Goal: Task Accomplishment & Management: Use online tool/utility

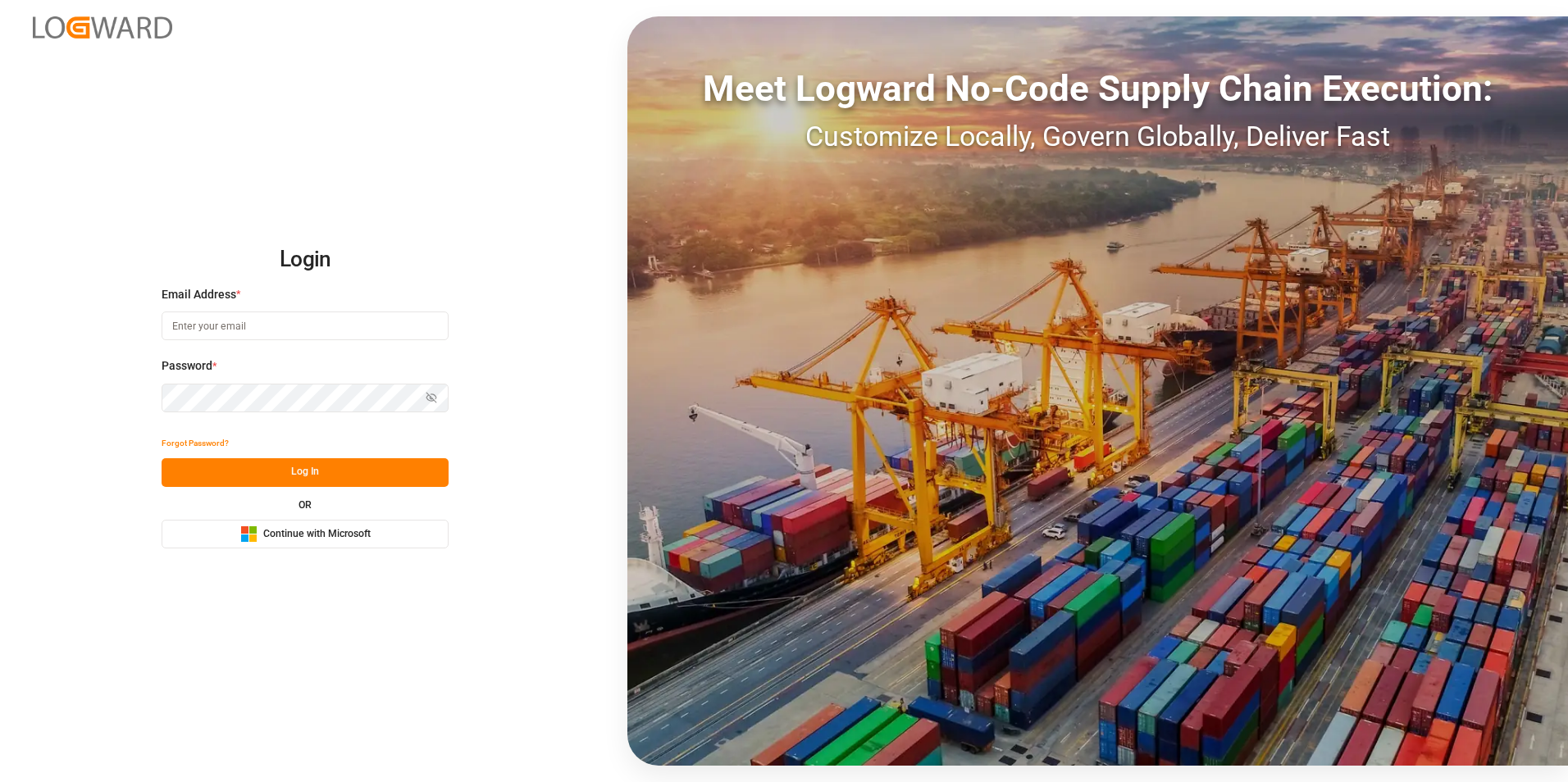
click at [280, 320] on input at bounding box center [304, 326] width 287 height 29
type input "[PERSON_NAME][EMAIL_ADDRESS][PERSON_NAME][DOMAIN_NAME]"
click at [356, 469] on button "Log In" at bounding box center [304, 473] width 287 height 29
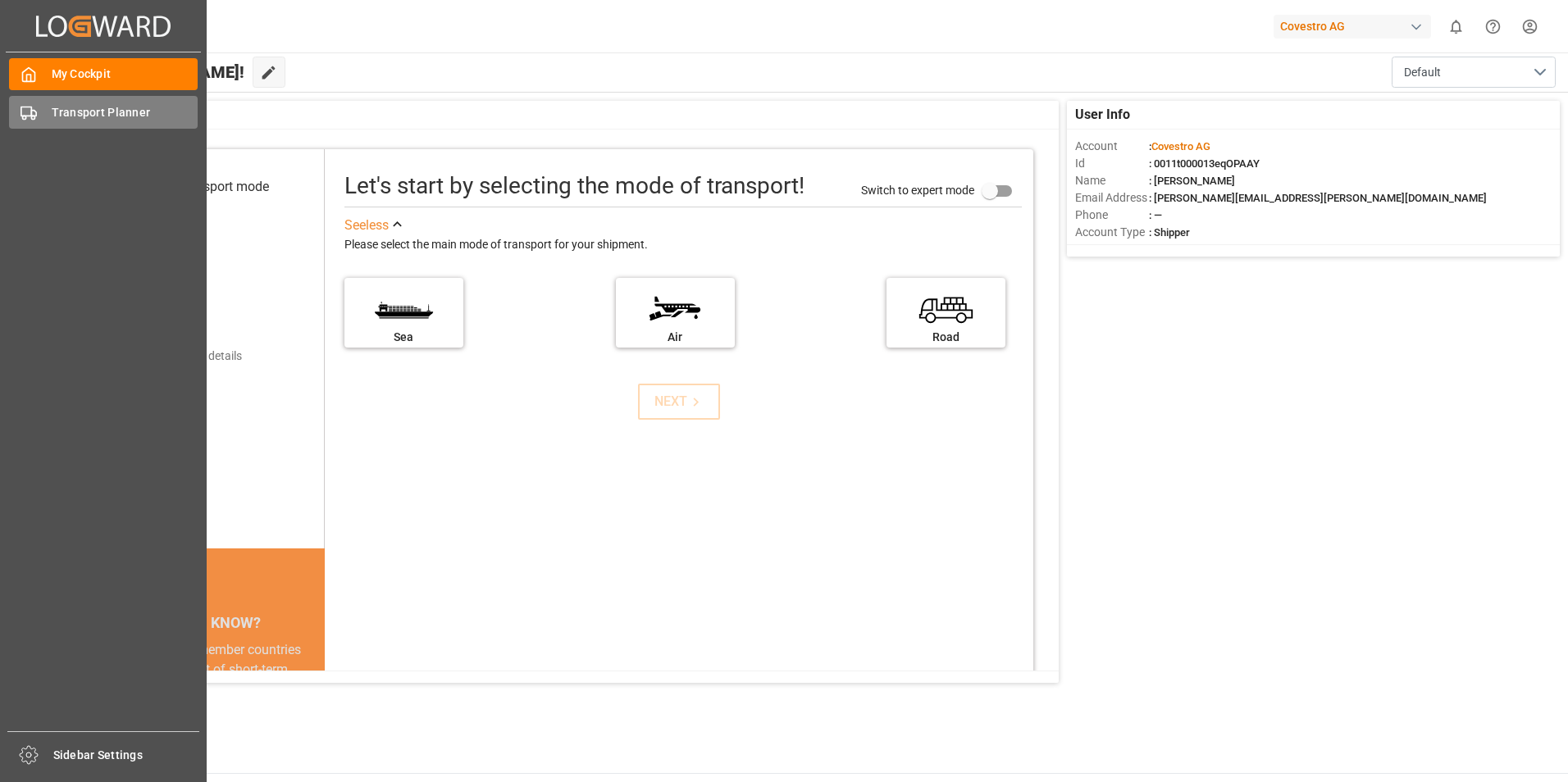
click at [87, 105] on span "Transport Planner" at bounding box center [125, 112] width 147 height 17
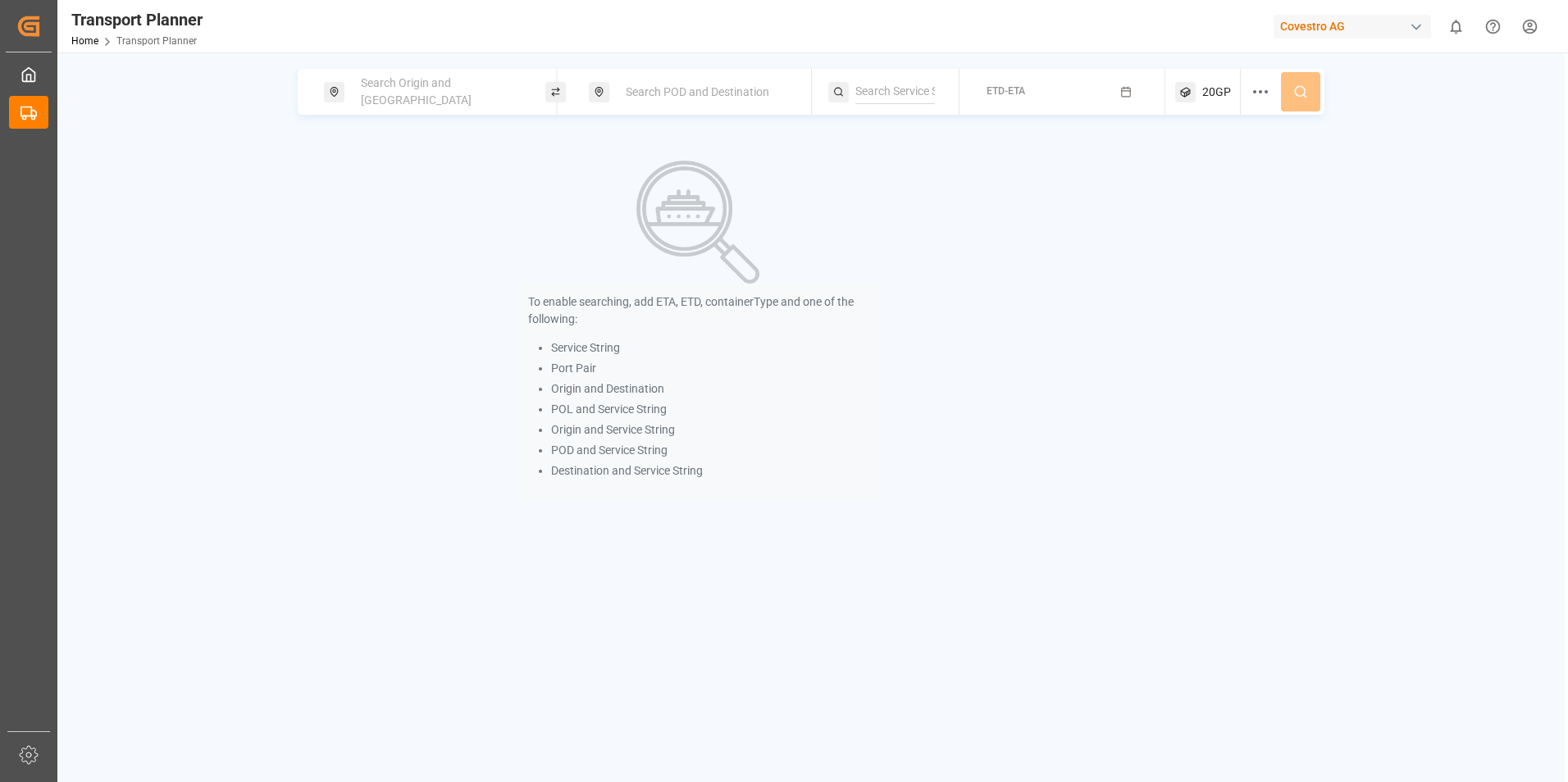
click at [418, 90] on span "Search Origin and [GEOGRAPHIC_DATA]" at bounding box center [416, 92] width 111 height 31
click at [423, 217] on input at bounding box center [425, 223] width 165 height 25
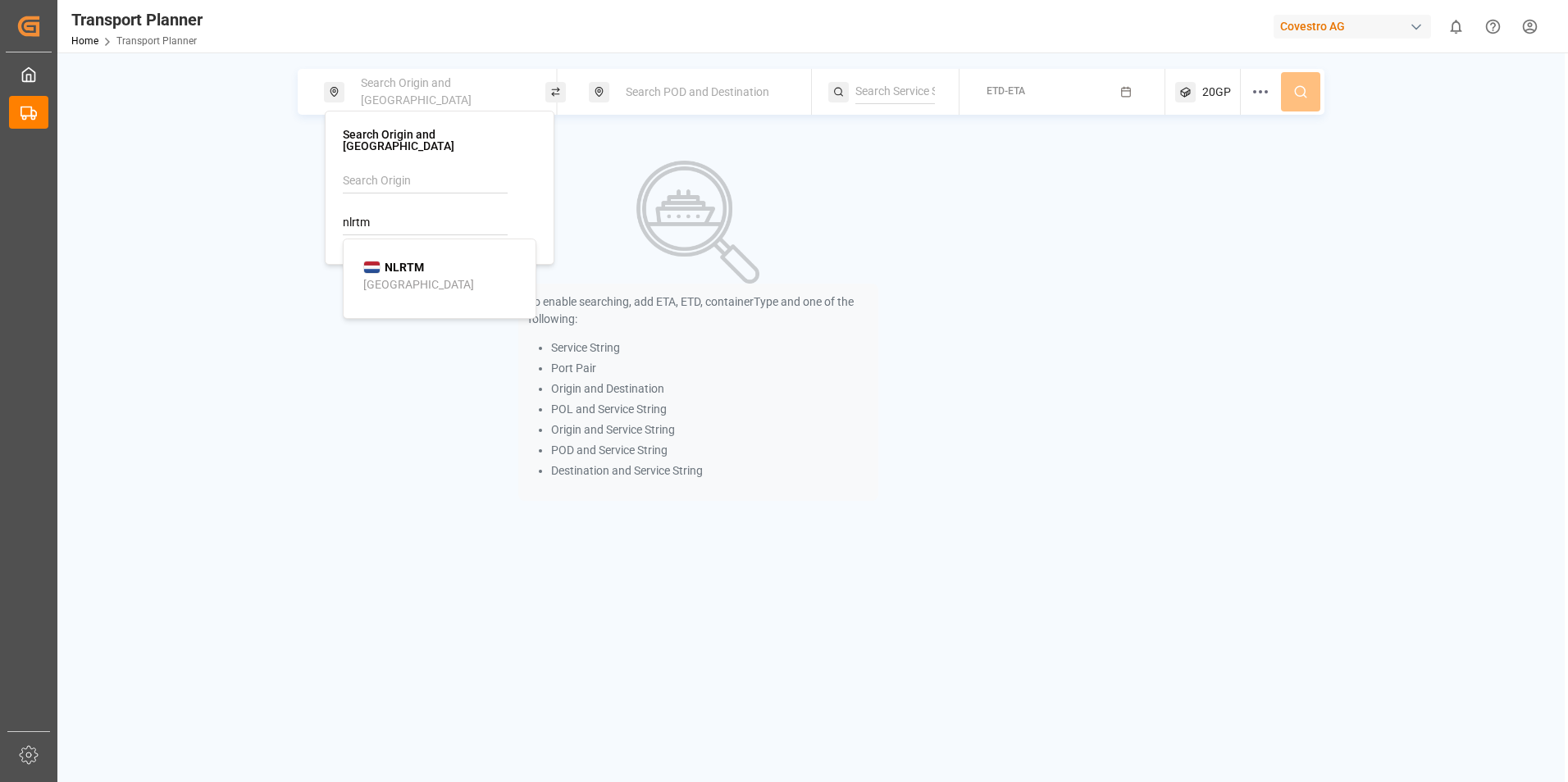
drag, startPoint x: 411, startPoint y: 269, endPoint x: 590, endPoint y: 149, distance: 215.5
click at [415, 276] on div "[GEOGRAPHIC_DATA]" at bounding box center [418, 285] width 111 height 17
type input "NLRTM"
click at [719, 88] on span "Search POD and Destination" at bounding box center [697, 91] width 144 height 13
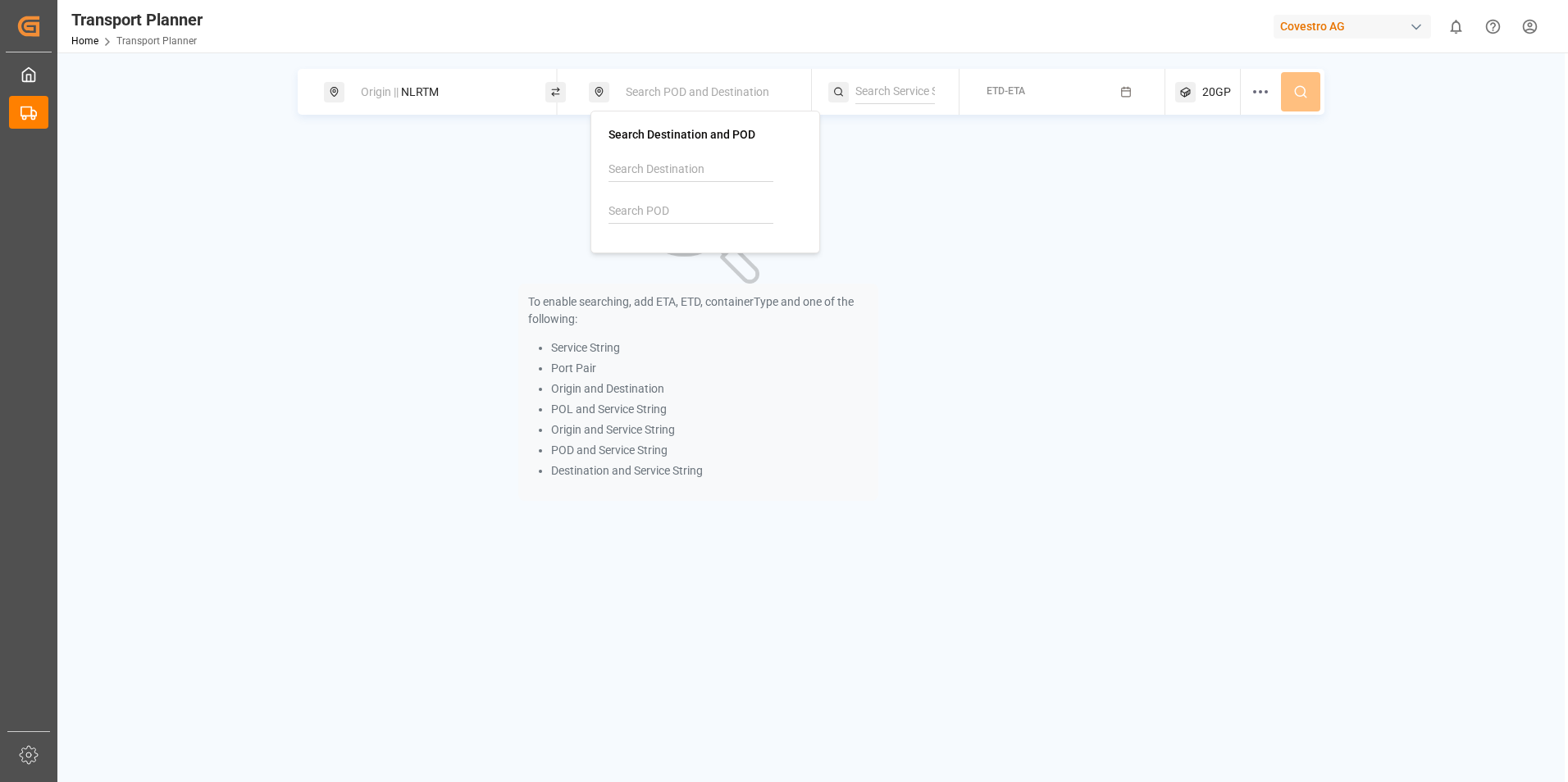
click at [718, 193] on div at bounding box center [705, 196] width 194 height 78
click at [729, 218] on input at bounding box center [690, 211] width 165 height 25
click at [690, 274] on div "CNSHA [GEOGRAPHIC_DATA]" at bounding box center [708, 264] width 159 height 34
type input "CNSHA"
click at [1041, 99] on button "ETD-ETA" at bounding box center [1062, 93] width 186 height 32
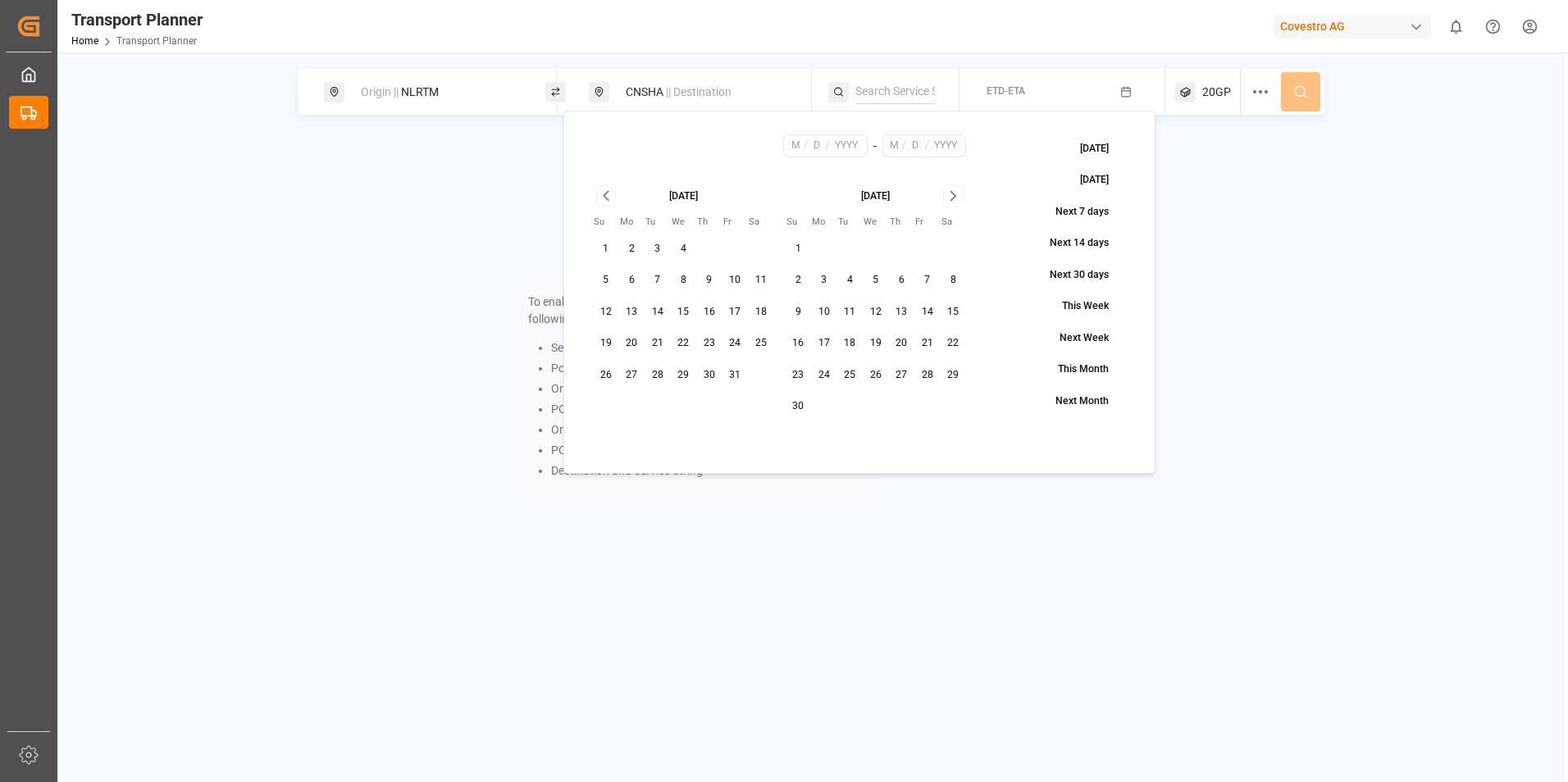
click at [733, 375] on button "31" at bounding box center [735, 375] width 26 height 26
type input "10"
type input "31"
type input "2025"
click at [957, 198] on icon "Go to next month" at bounding box center [953, 196] width 19 height 20
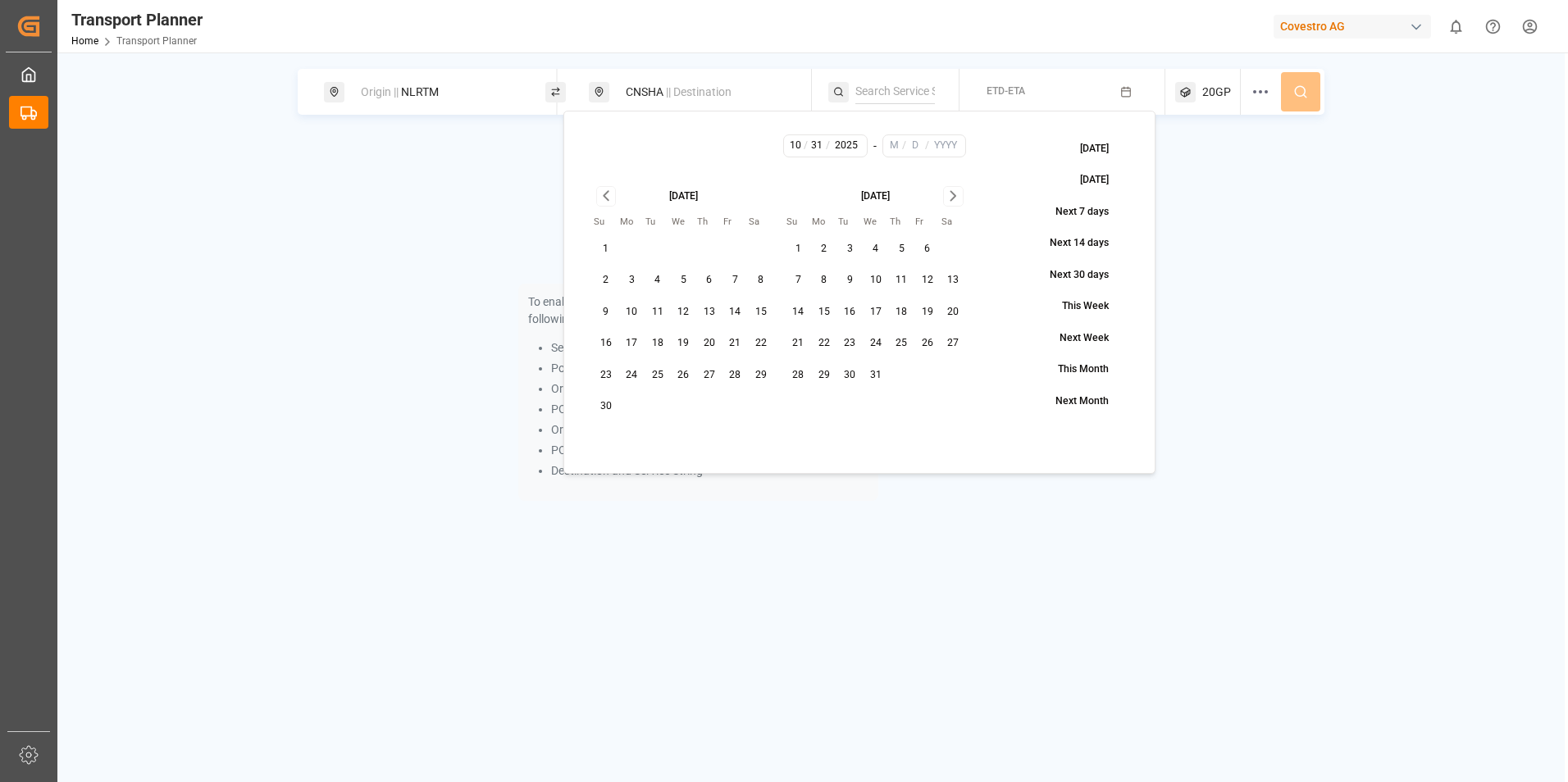
click at [823, 315] on button "15" at bounding box center [824, 312] width 26 height 26
type input "12"
type input "15"
type input "2025"
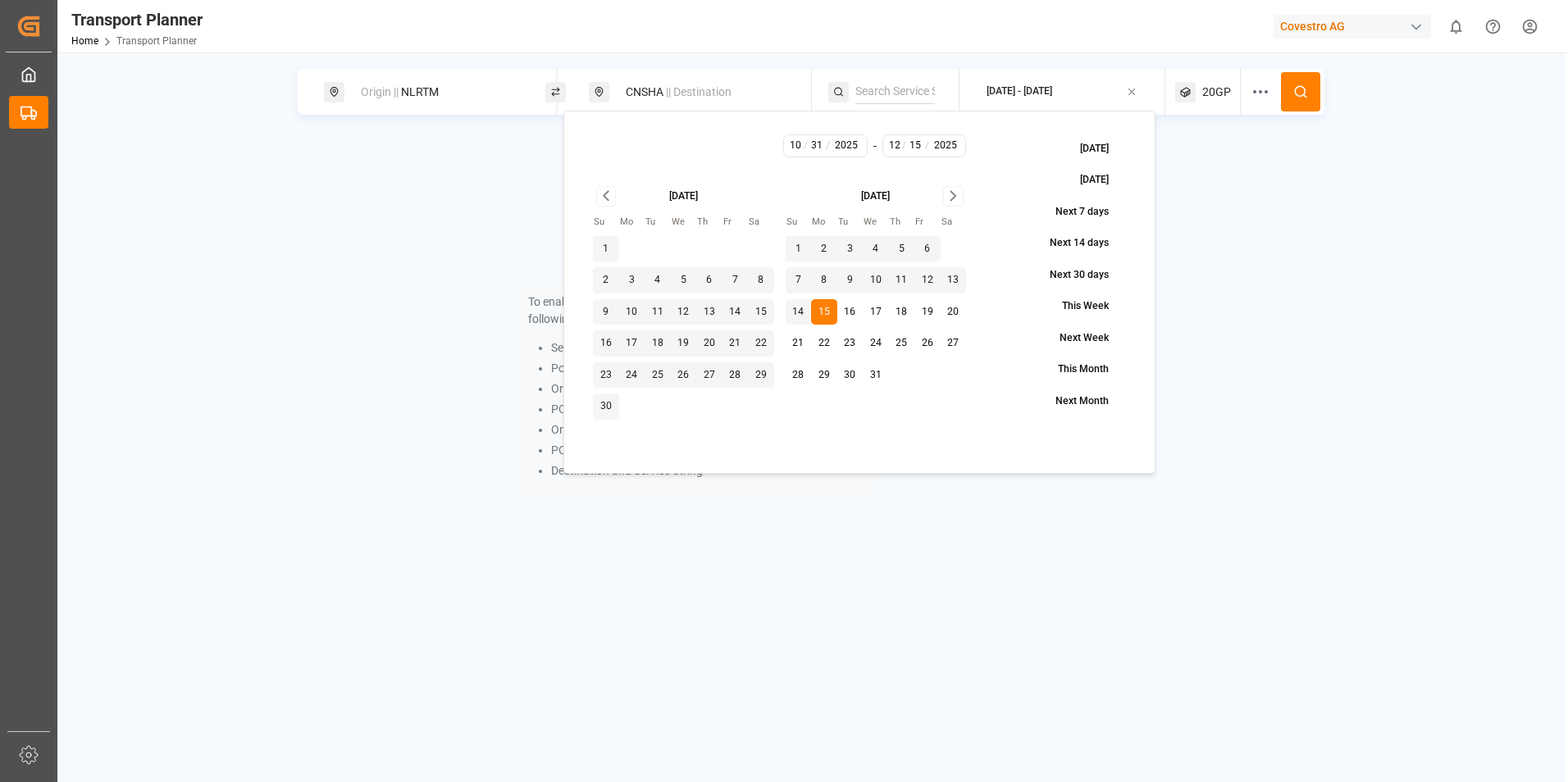
click at [949, 194] on icon "Go to next month" at bounding box center [953, 196] width 19 height 20
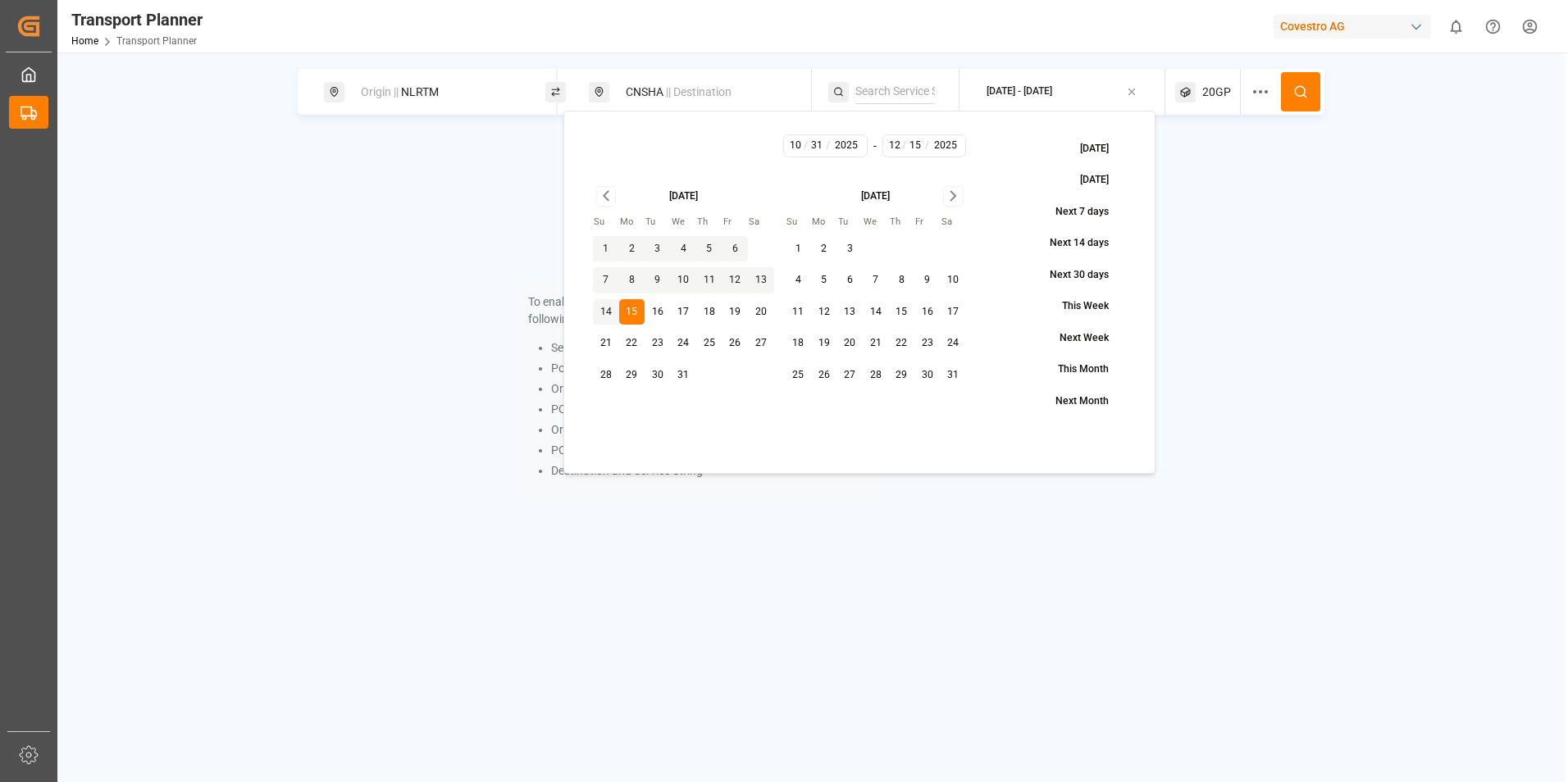
click at [899, 309] on button "15" at bounding box center [901, 312] width 26 height 26
type input "1"
type input "2026"
click at [1307, 92] on icon at bounding box center [1300, 91] width 14 height 14
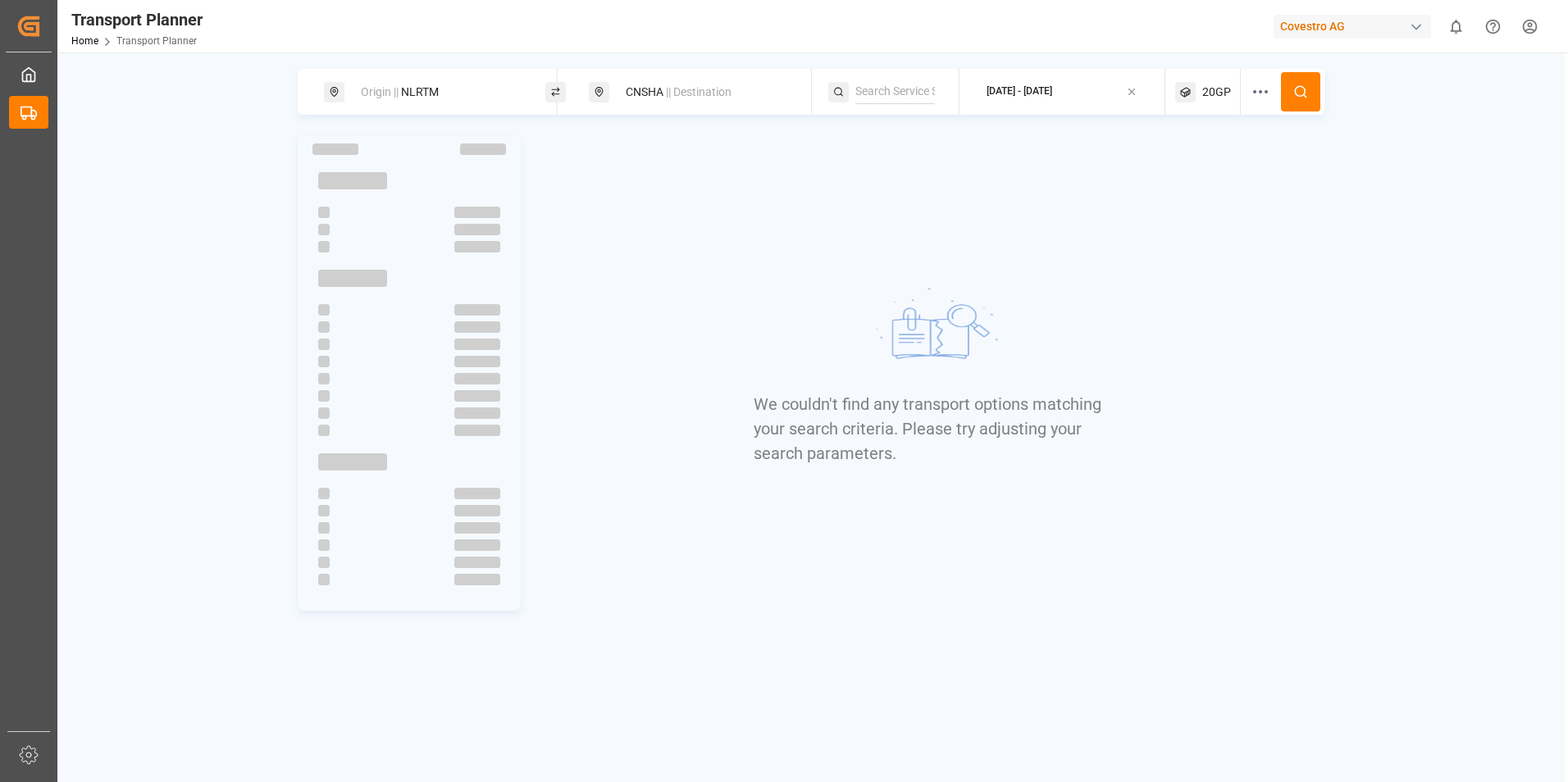
click at [1100, 92] on button "[DATE] - [DATE]" at bounding box center [1062, 93] width 186 height 32
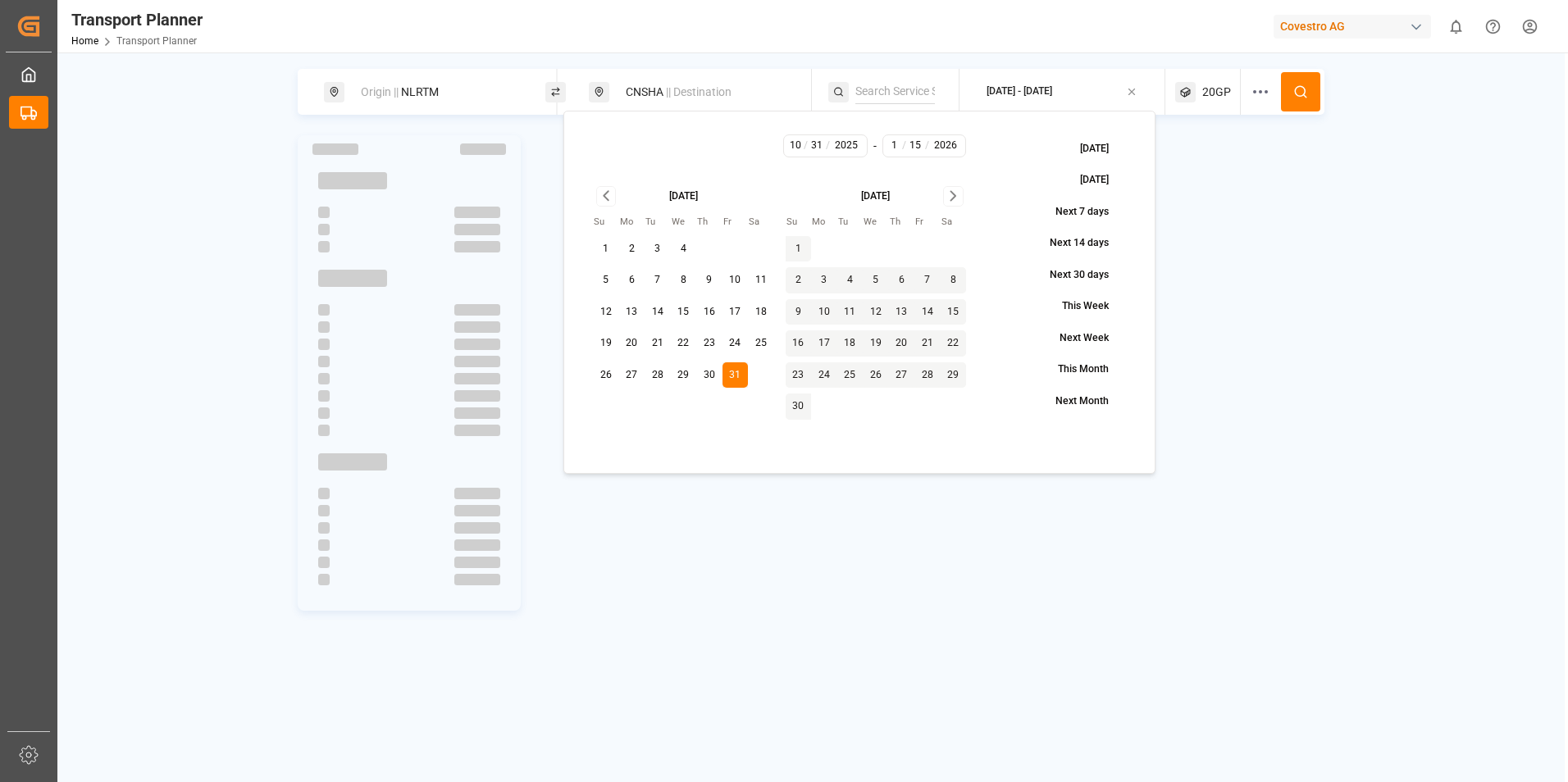
click at [953, 196] on icon "Go to next month" at bounding box center [953, 196] width 19 height 20
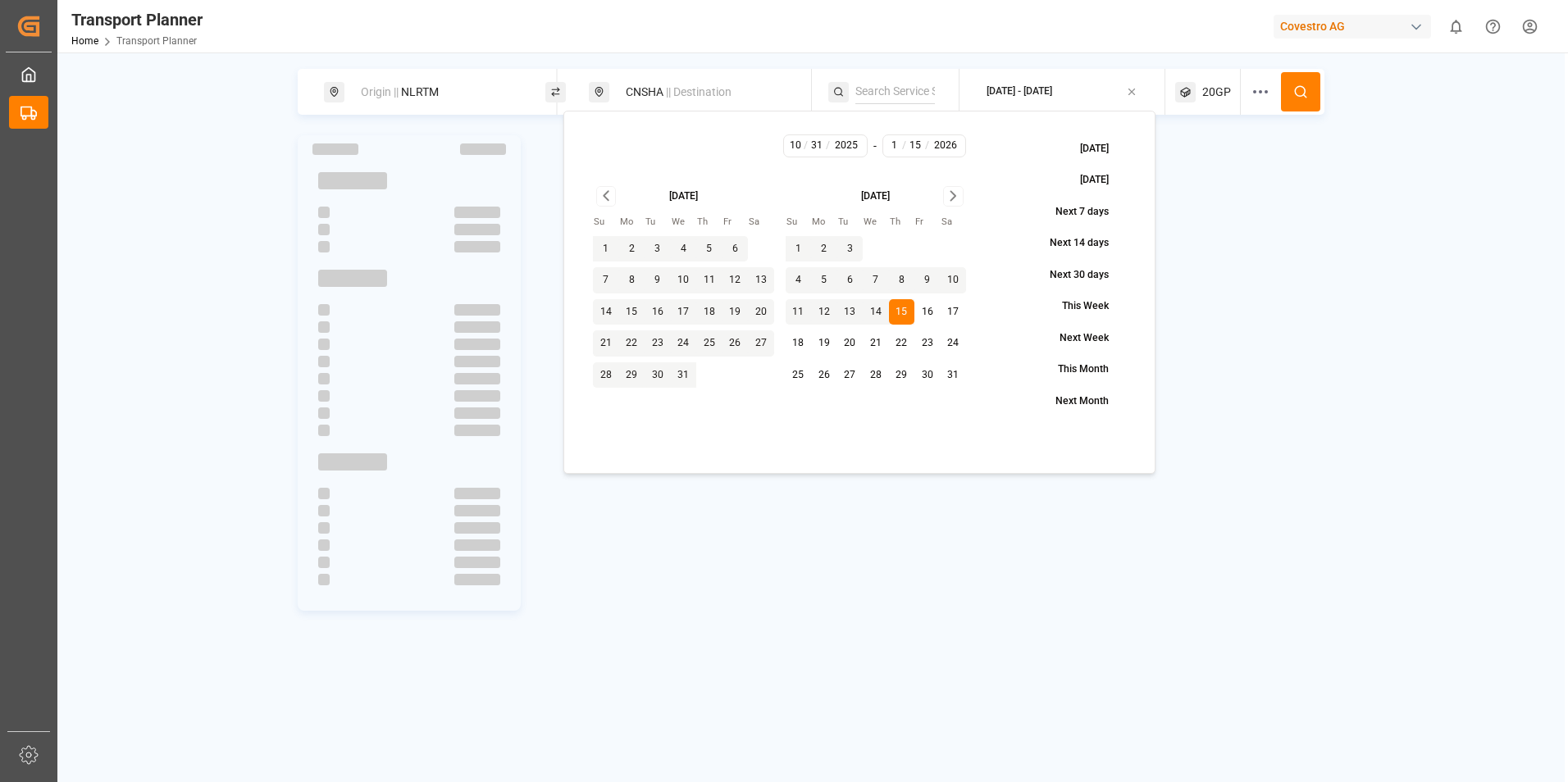
click at [949, 375] on button "31" at bounding box center [953, 375] width 26 height 26
type input "31"
click at [1304, 92] on circle at bounding box center [1300, 91] width 10 height 10
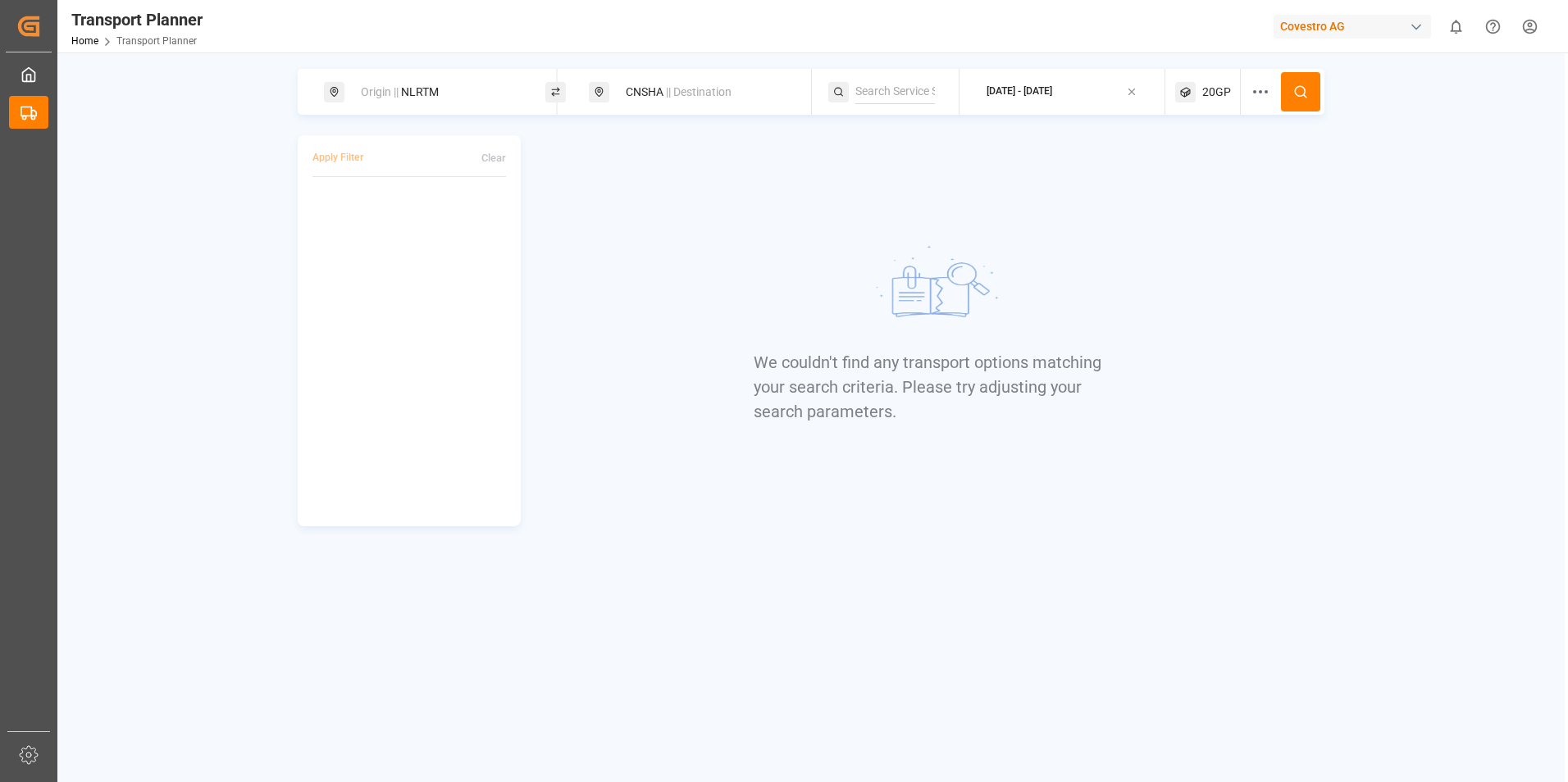
click at [1287, 251] on div "We couldn't find any transport options matching your search criteria. Please tr…" at bounding box center [931, 331] width 788 height 391
click at [651, 96] on div "CNSHA || Destination" at bounding box center [704, 93] width 177 height 31
click at [457, 96] on div "Origin || NLRTM" at bounding box center [440, 93] width 177 height 31
click at [430, 213] on input "NLRTM" at bounding box center [425, 223] width 165 height 25
type input "N"
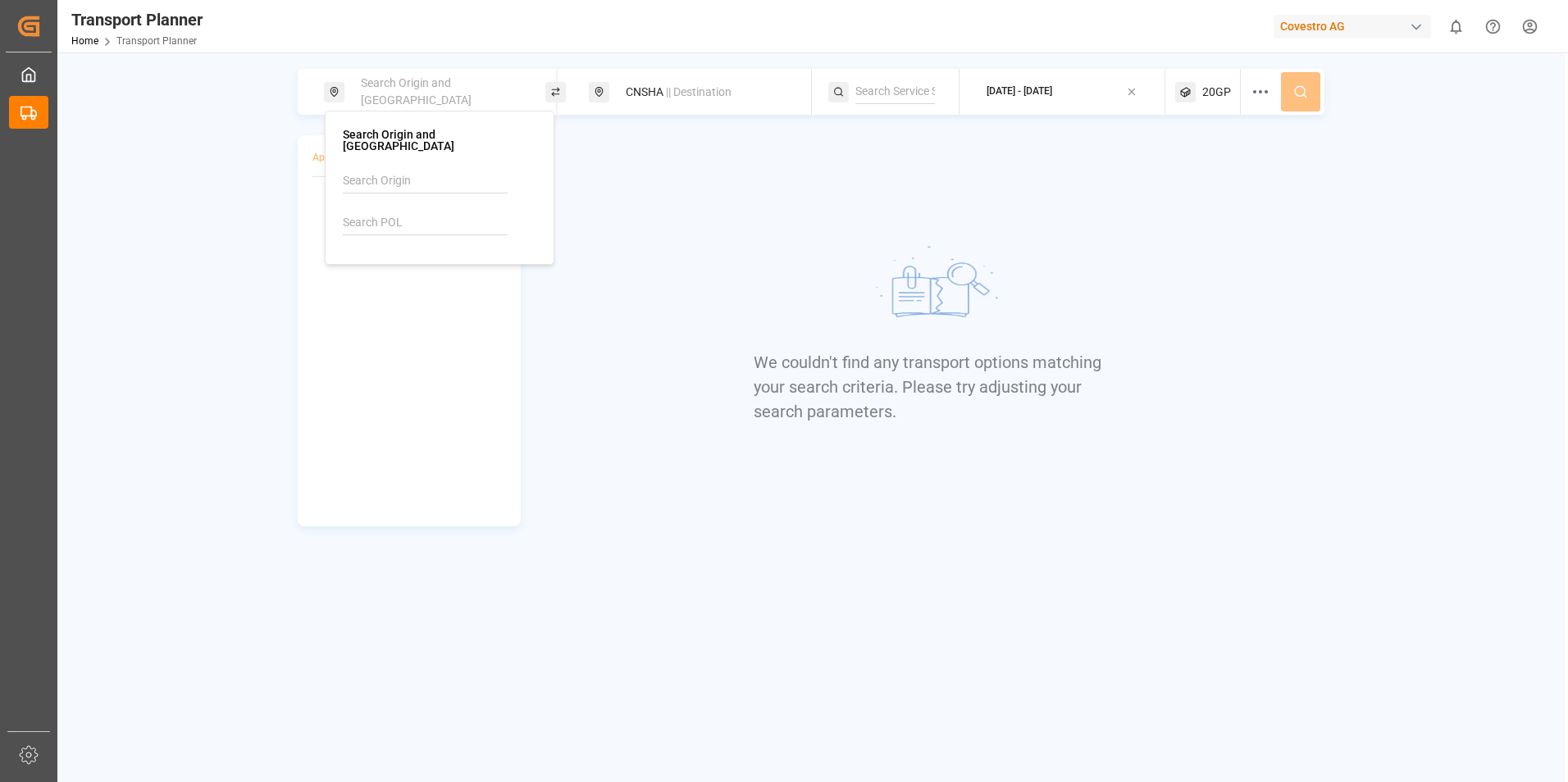
click at [406, 169] on input at bounding box center [425, 181] width 165 height 25
click at [406, 222] on div "NWC / EU" at bounding box center [442, 226] width 159 height 17
type input "NWC / EU"
click at [1295, 92] on circle at bounding box center [1300, 91] width 10 height 10
click at [675, 93] on span "|| Destination" at bounding box center [698, 91] width 65 height 13
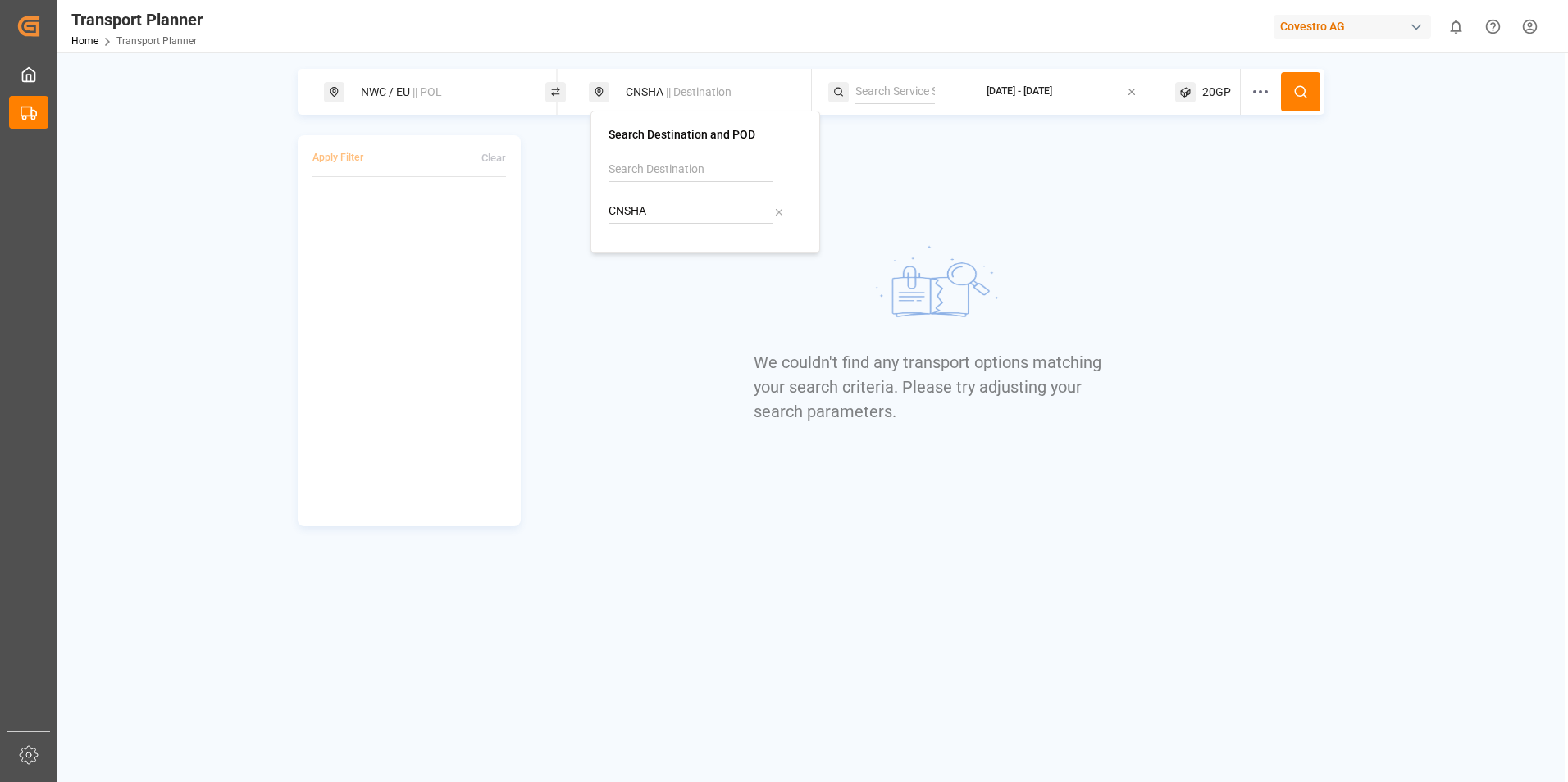
click at [1254, 209] on div "We couldn't find any transport options matching your search criteria. Please tr…" at bounding box center [931, 331] width 788 height 391
click at [749, 90] on div "CNSHA || Destination" at bounding box center [704, 93] width 177 height 31
click at [688, 209] on input "CNSHA" at bounding box center [690, 211] width 165 height 25
type input "C"
drag, startPoint x: 670, startPoint y: 249, endPoint x: 680, endPoint y: 246, distance: 10.4
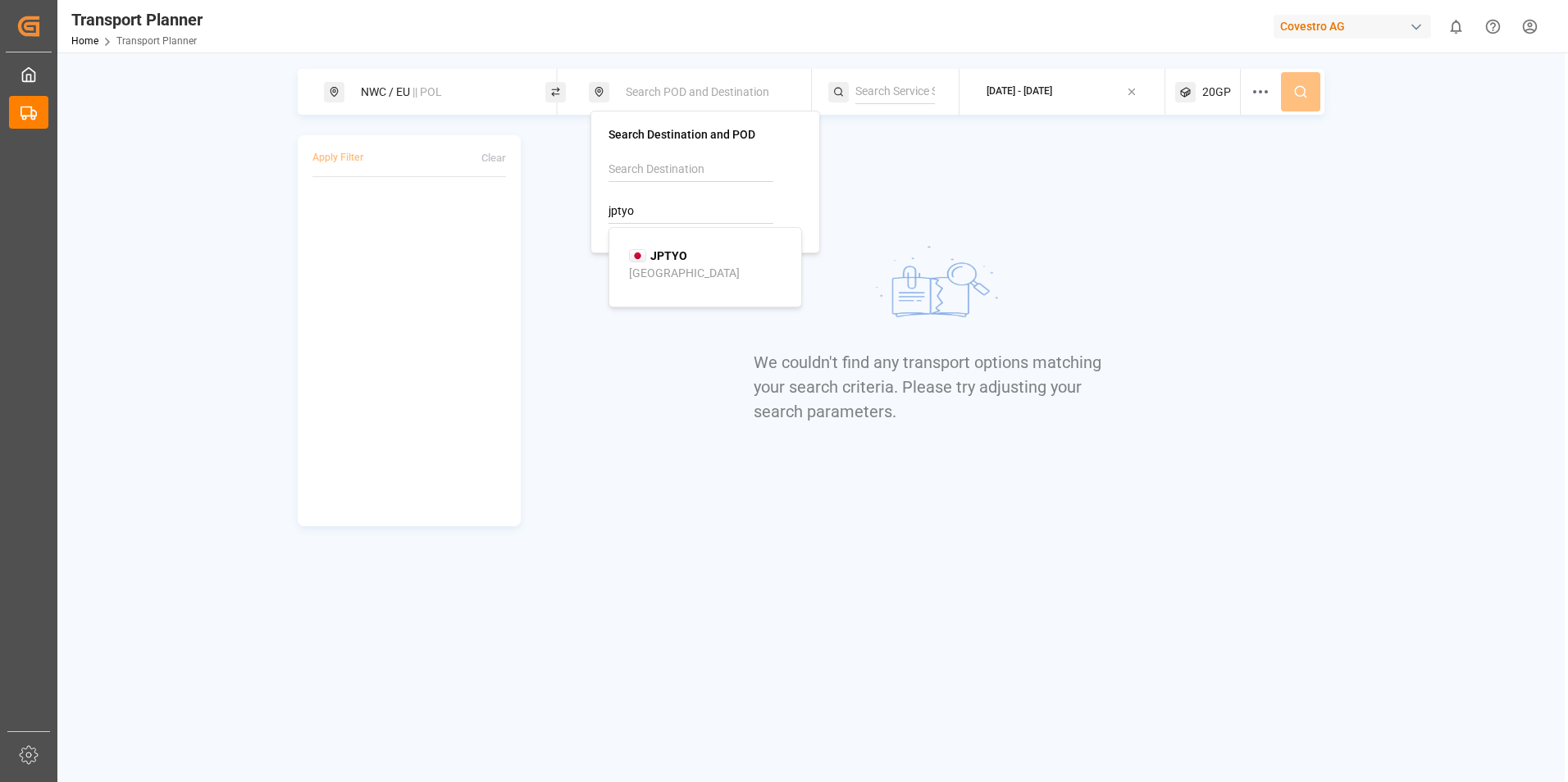
click at [670, 249] on b "JPTYO" at bounding box center [668, 255] width 37 height 13
type input "JPTYO"
click at [1313, 81] on button at bounding box center [1300, 92] width 39 height 39
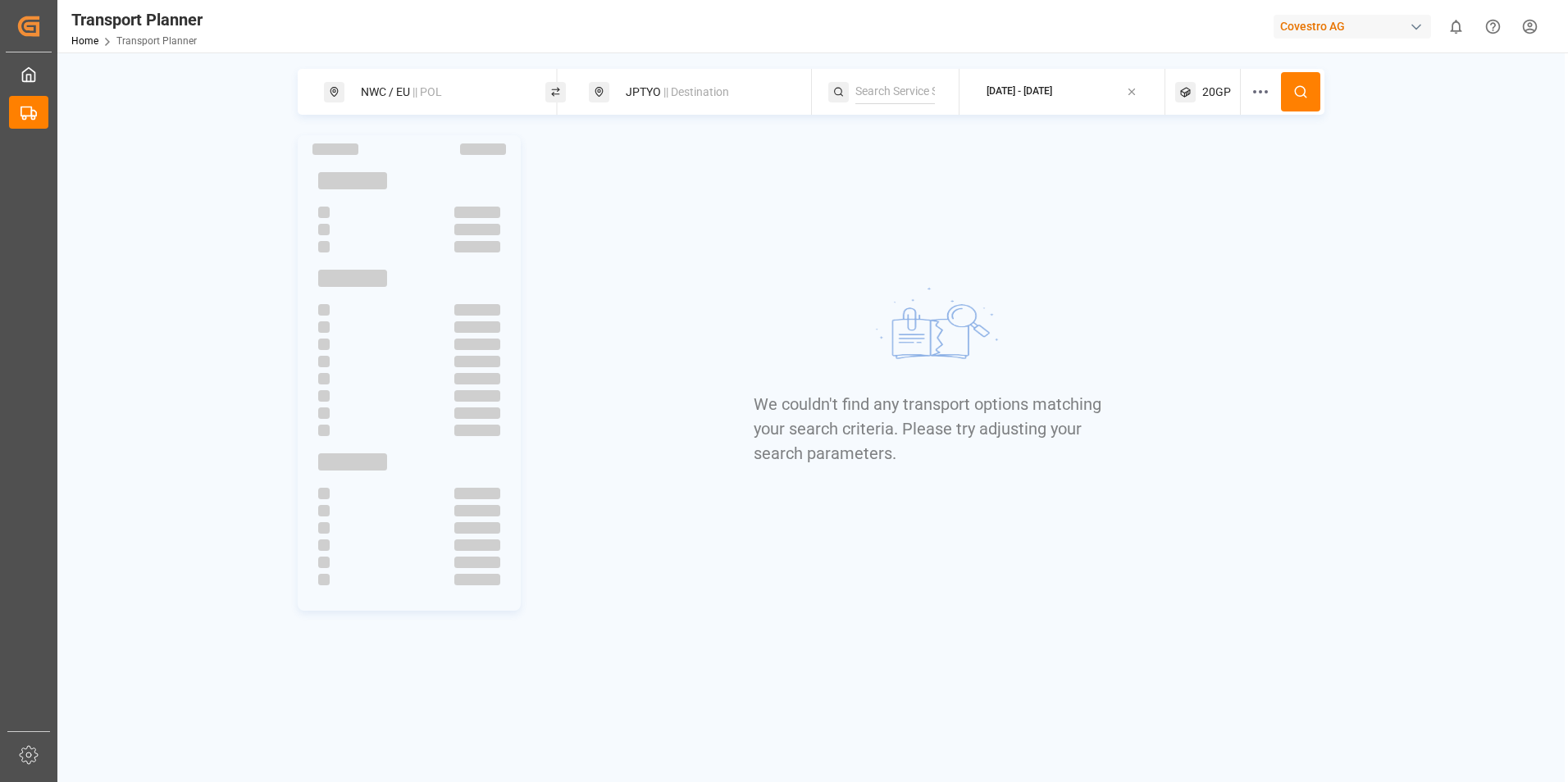
click at [420, 96] on span "|| POL" at bounding box center [427, 91] width 30 height 13
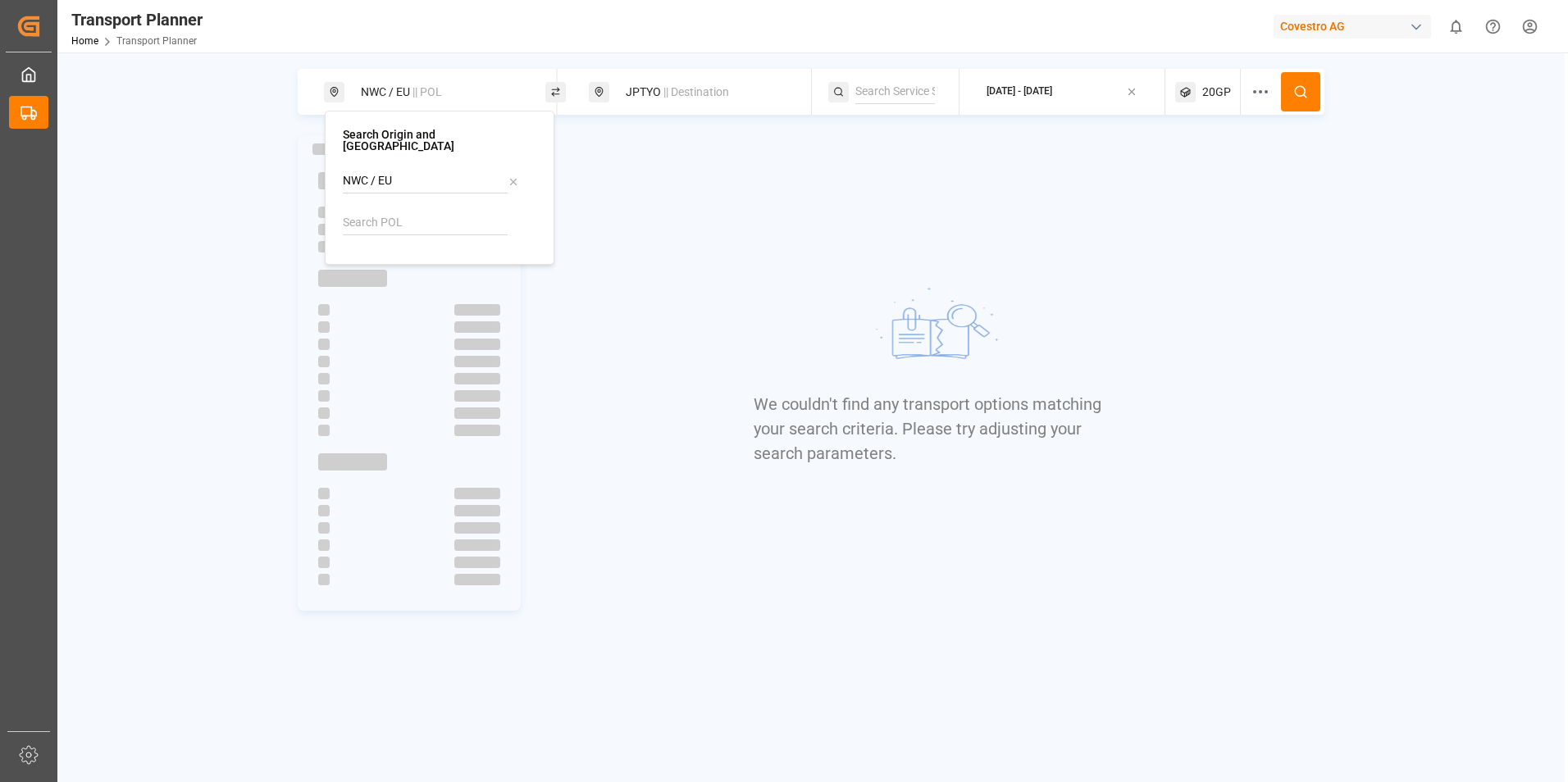
click at [516, 176] on icon at bounding box center [513, 181] width 11 height 11
click at [477, 211] on input at bounding box center [425, 223] width 165 height 25
click at [435, 264] on div "NLRTM [GEOGRAPHIC_DATA]" at bounding box center [442, 276] width 159 height 34
type input "NLRTM"
click at [1306, 91] on icon at bounding box center [1300, 91] width 14 height 14
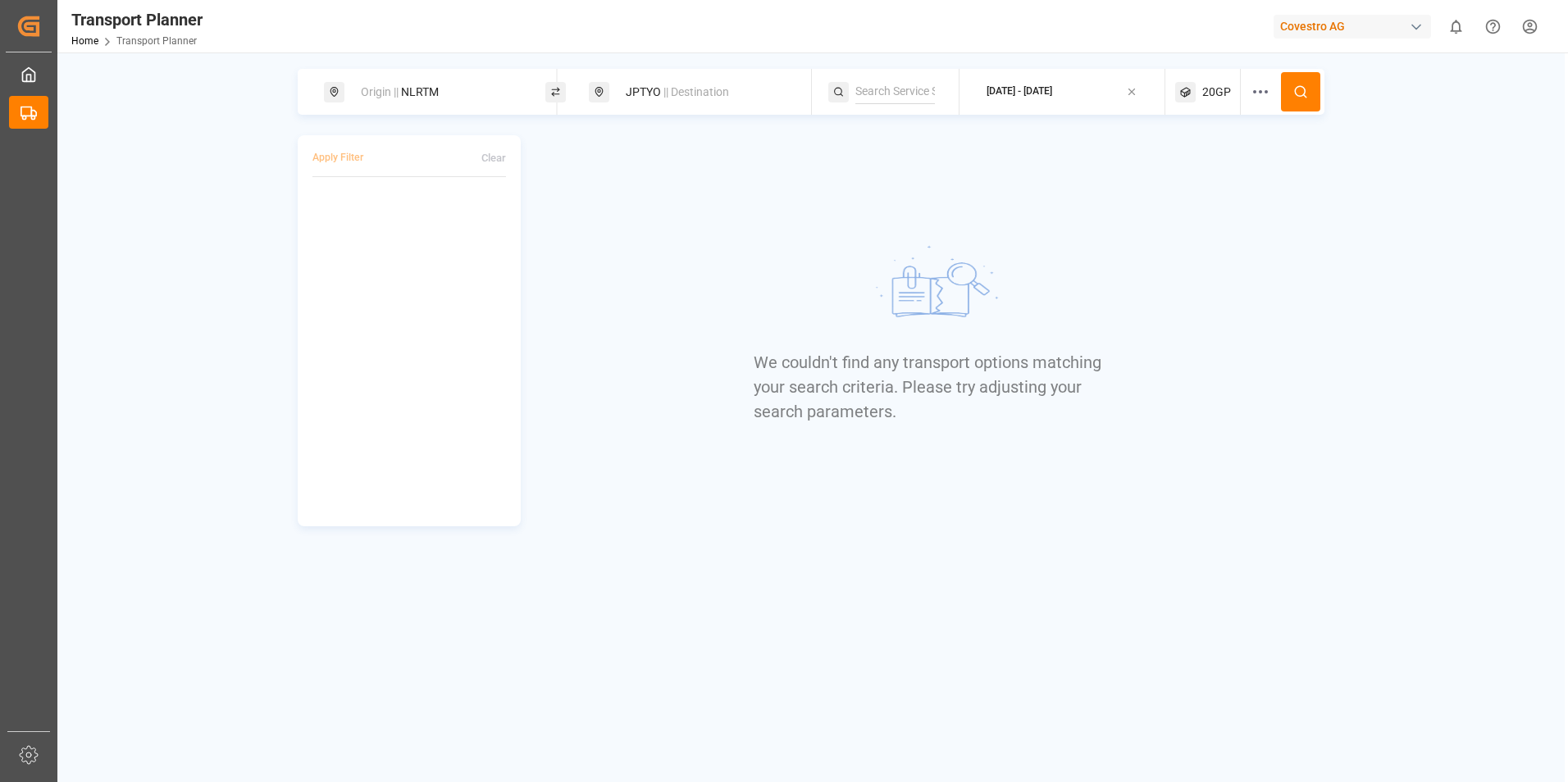
click at [1417, 172] on div "Origin || NLRTM JPTYO || Destination [DATE] - [DATE] 20GP Apply Filter Clear We…" at bounding box center [810, 298] width 1507 height 457
click at [1052, 89] on div "[DATE] - [DATE]" at bounding box center [1019, 91] width 65 height 14
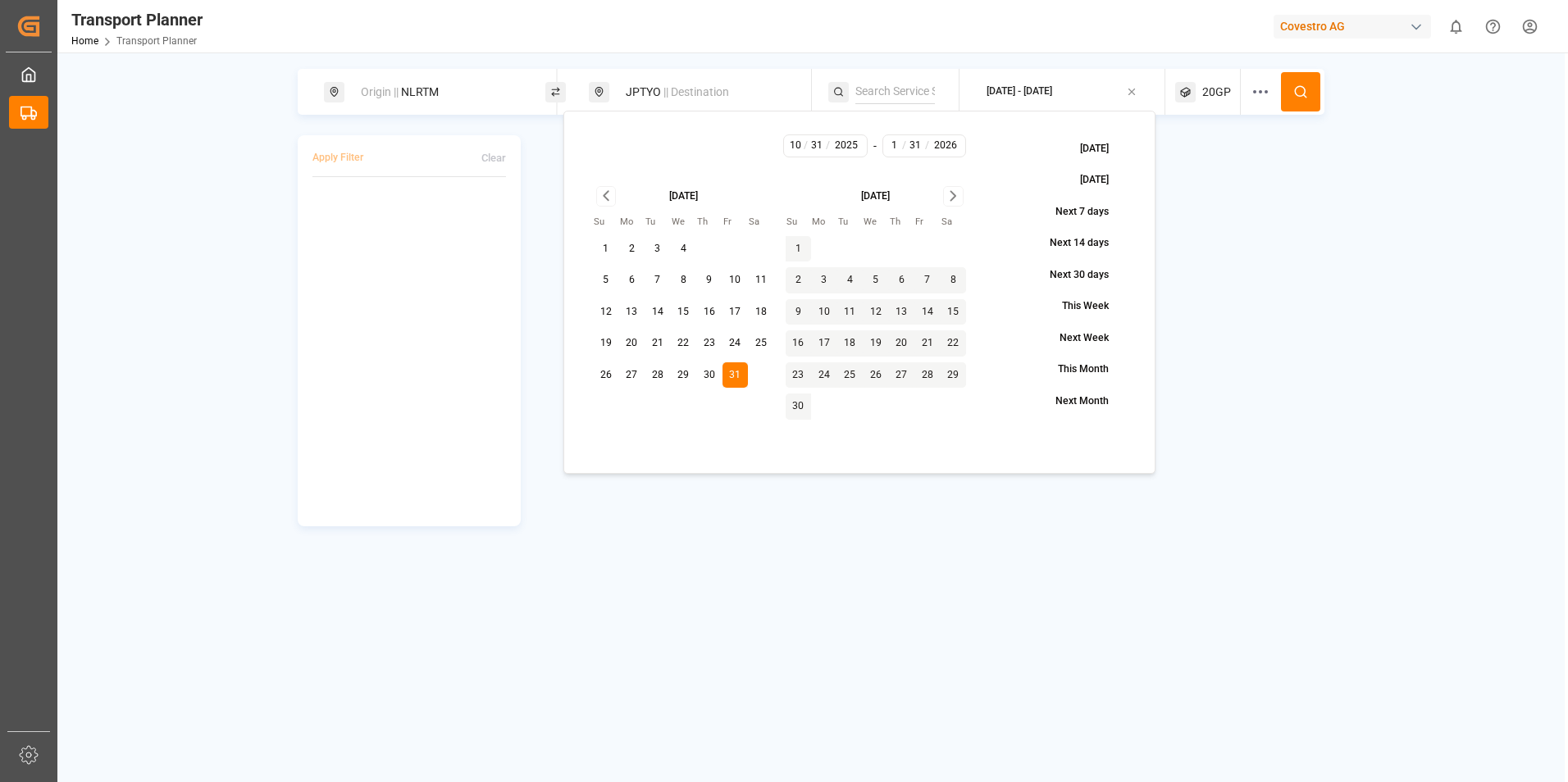
click at [951, 192] on icon "Go to next month" at bounding box center [953, 196] width 19 height 20
click at [951, 192] on icon "Go to next month" at bounding box center [953, 196] width 5 height 9
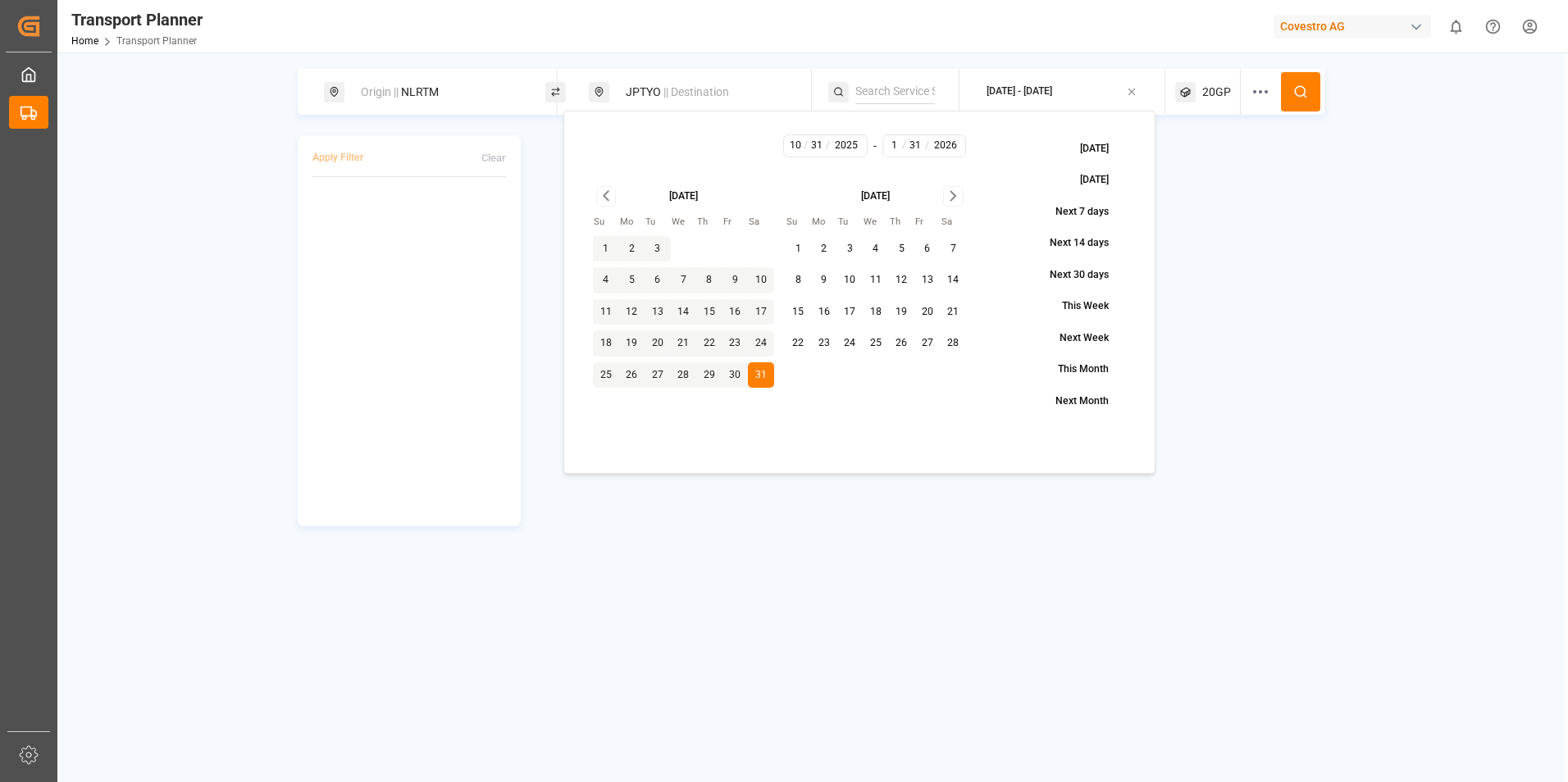
click at [869, 343] on button "25" at bounding box center [875, 343] width 26 height 26
type input "2"
type input "25"
click at [1212, 90] on span "20GP" at bounding box center [1217, 92] width 29 height 17
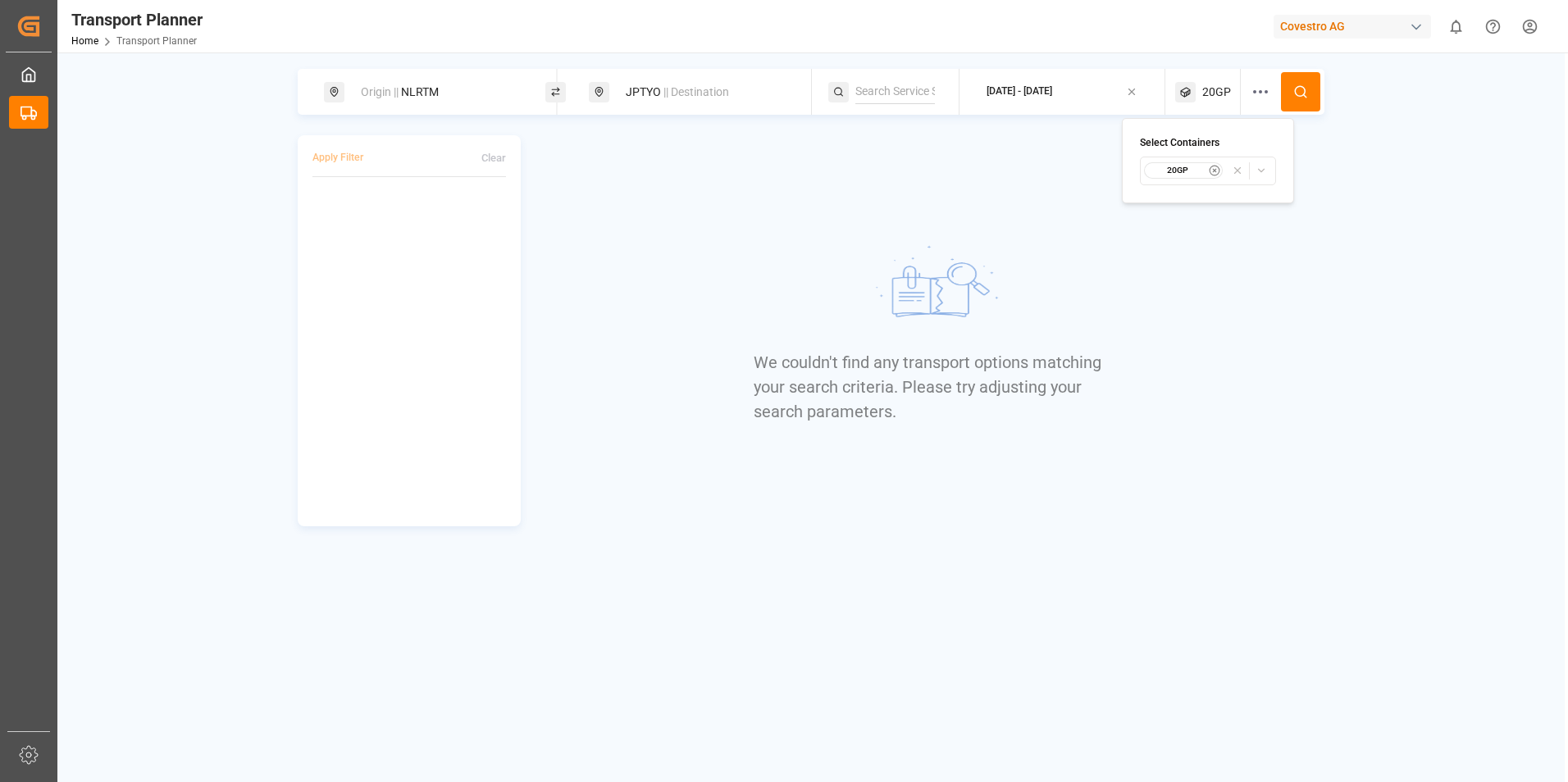
click at [1207, 172] on div "20GP" at bounding box center [1184, 170] width 80 height 16
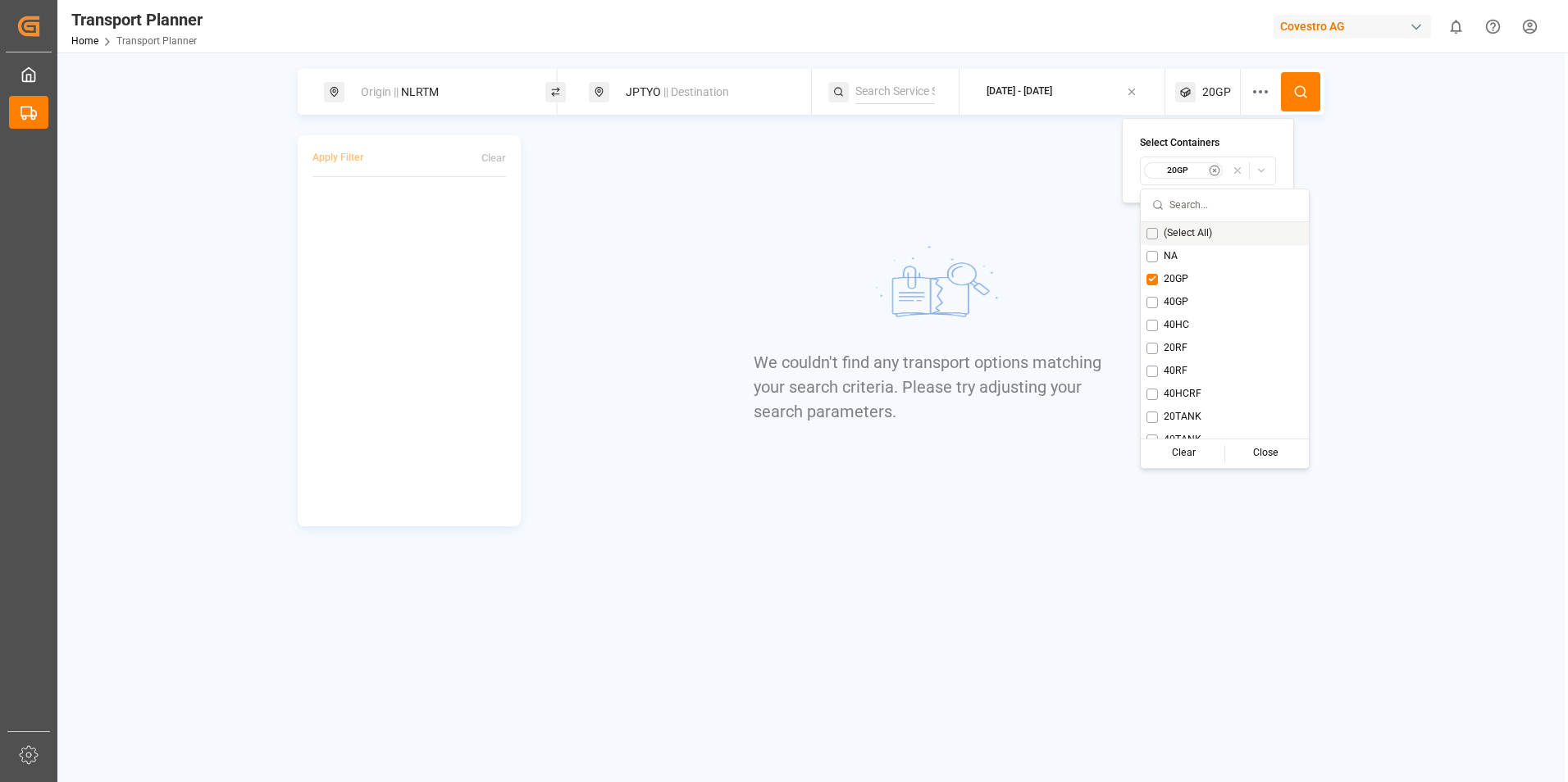
click at [1156, 234] on button "Suggestions" at bounding box center [1151, 233] width 11 height 11
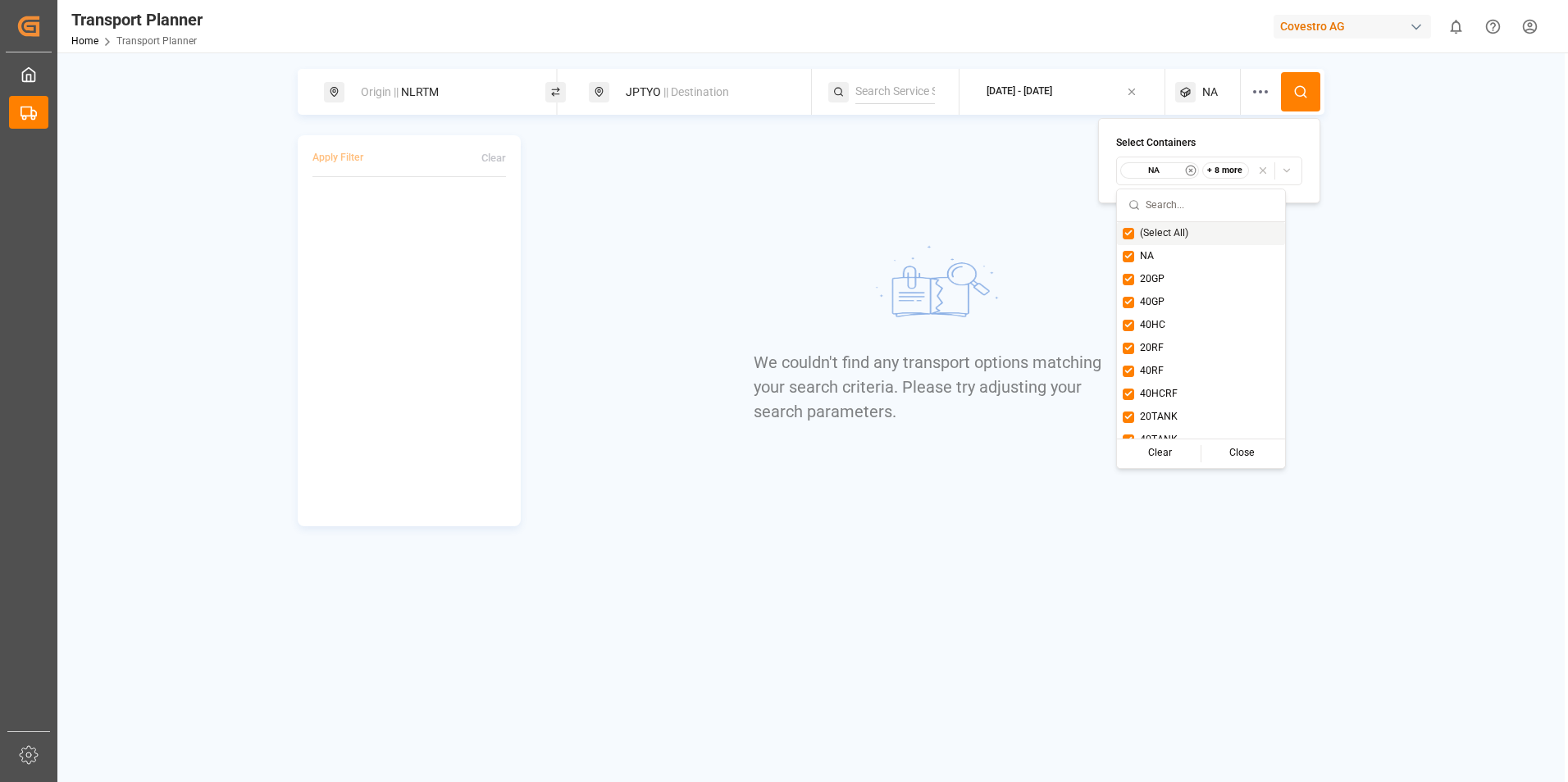
click at [1296, 97] on icon at bounding box center [1300, 91] width 14 height 14
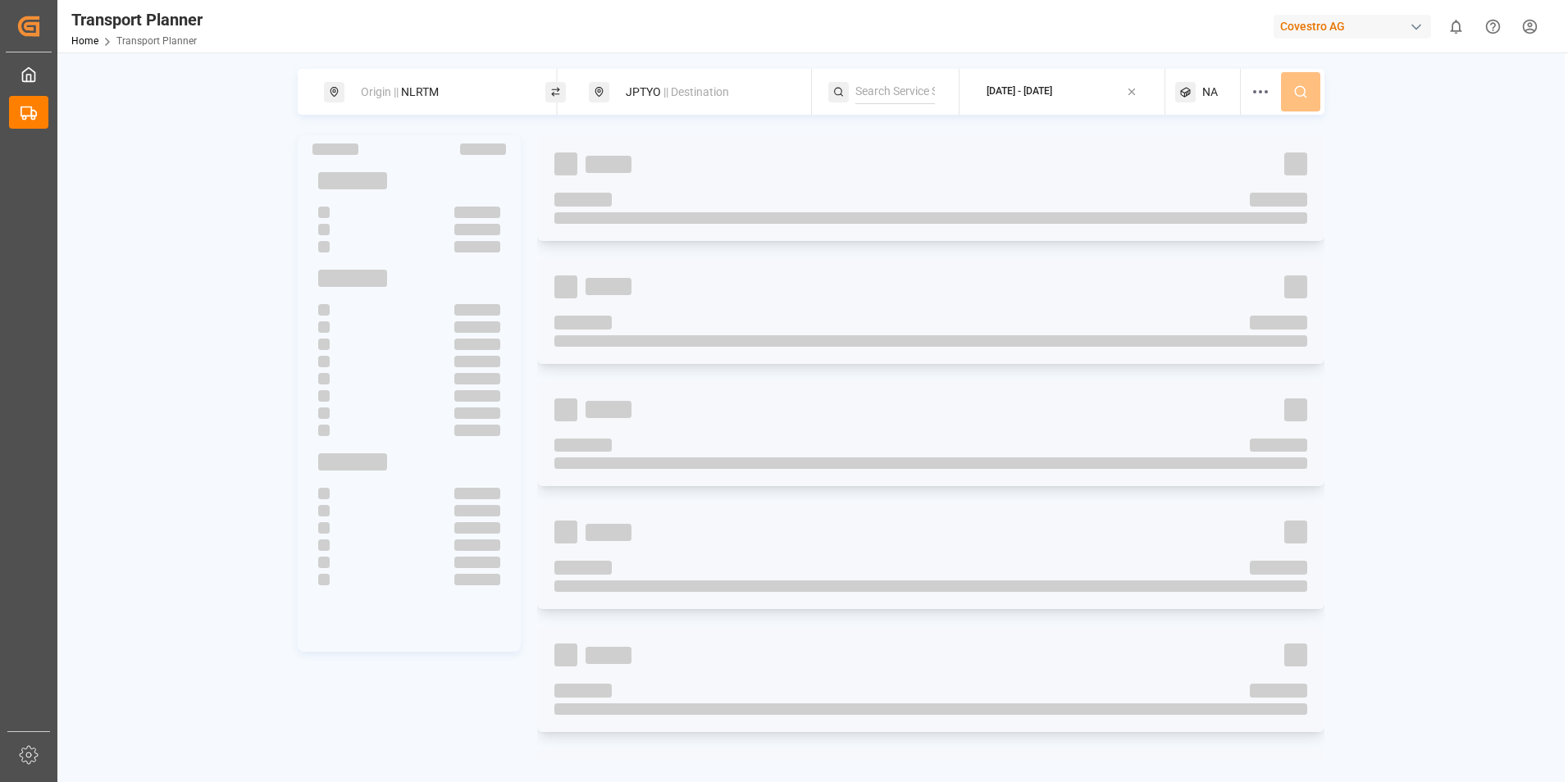
click at [1400, 284] on div "Origin || NLRTM JPTYO || Destination [DATE] - [DATE] NA" at bounding box center [810, 415] width 1507 height 692
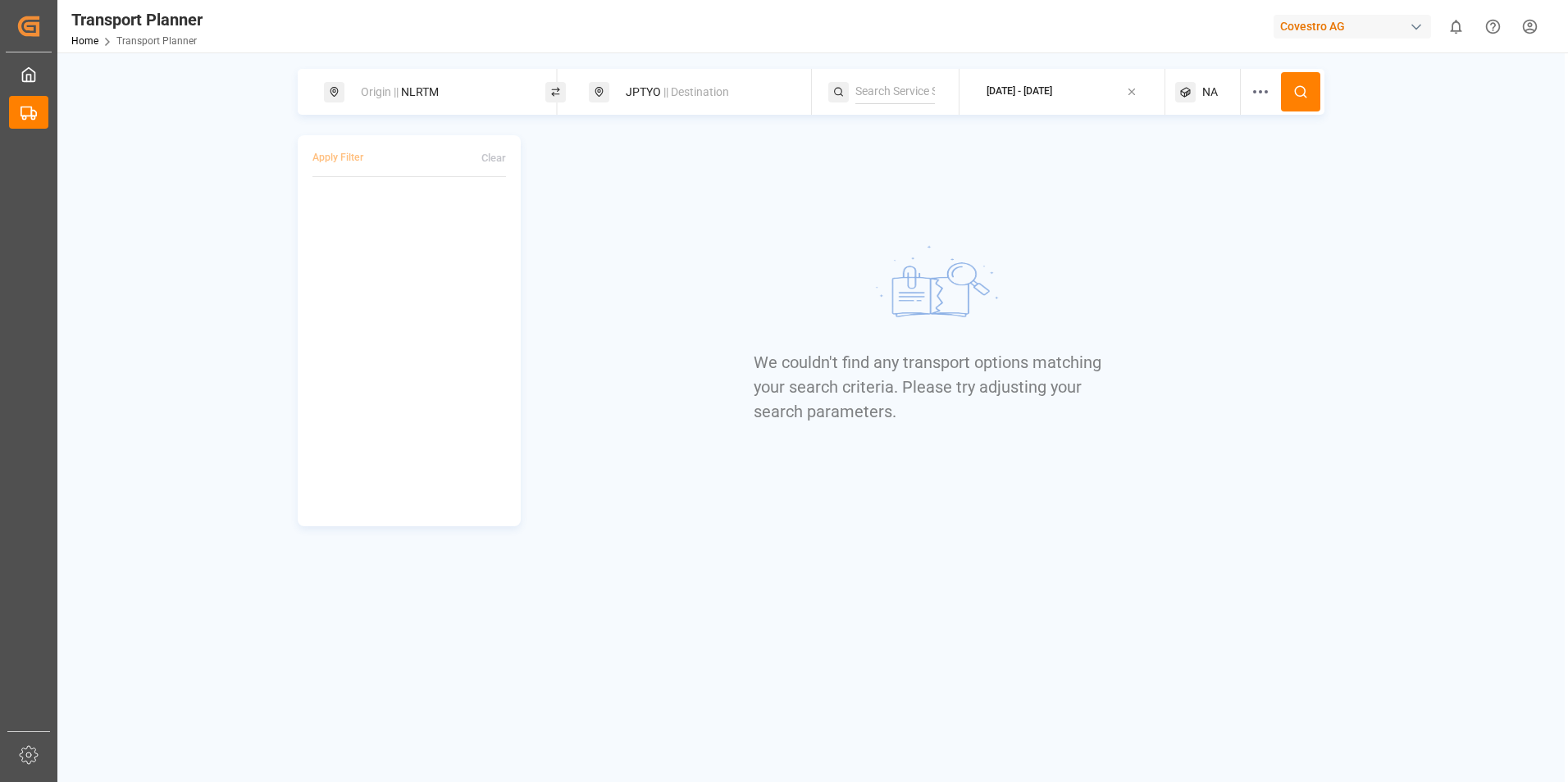
click at [1382, 120] on div "Origin || NLRTM JPTYO || Destination [DATE] - [DATE] NA Apply Filter Clear We c…" at bounding box center [810, 298] width 1507 height 457
